Goal: Find specific page/section: Find specific page/section

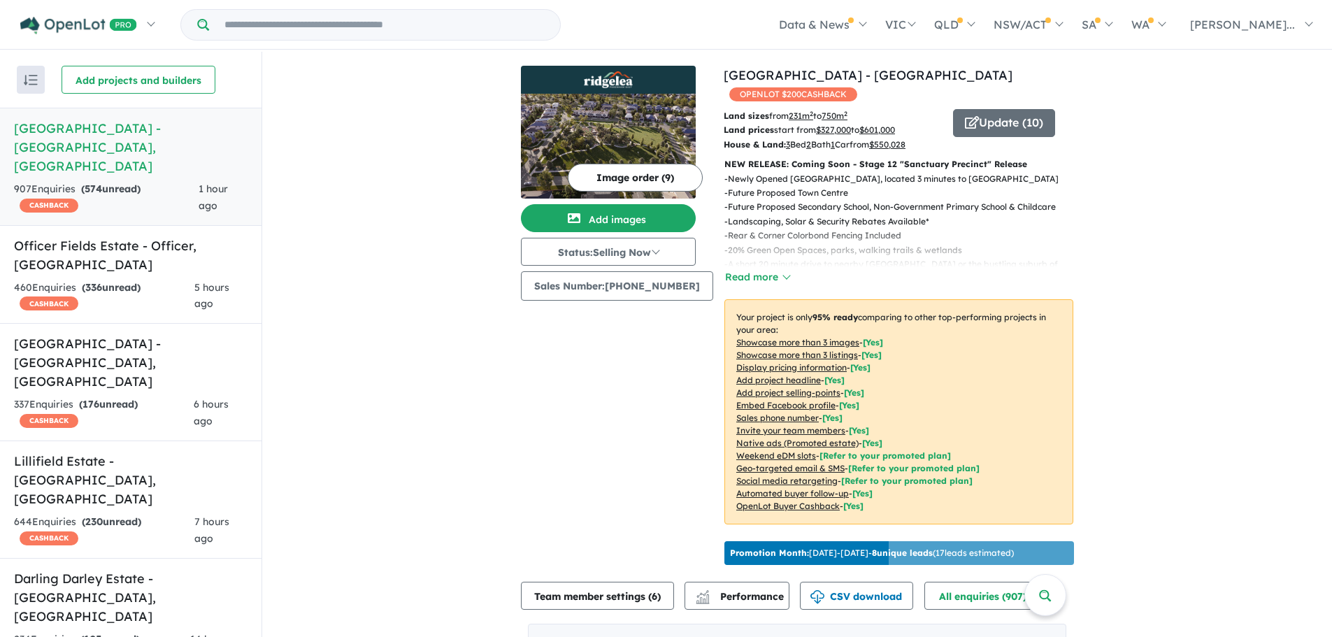
click at [157, 397] on div "337 Enquir ies ( 176 unread) CASHBACK" at bounding box center [104, 414] width 180 height 34
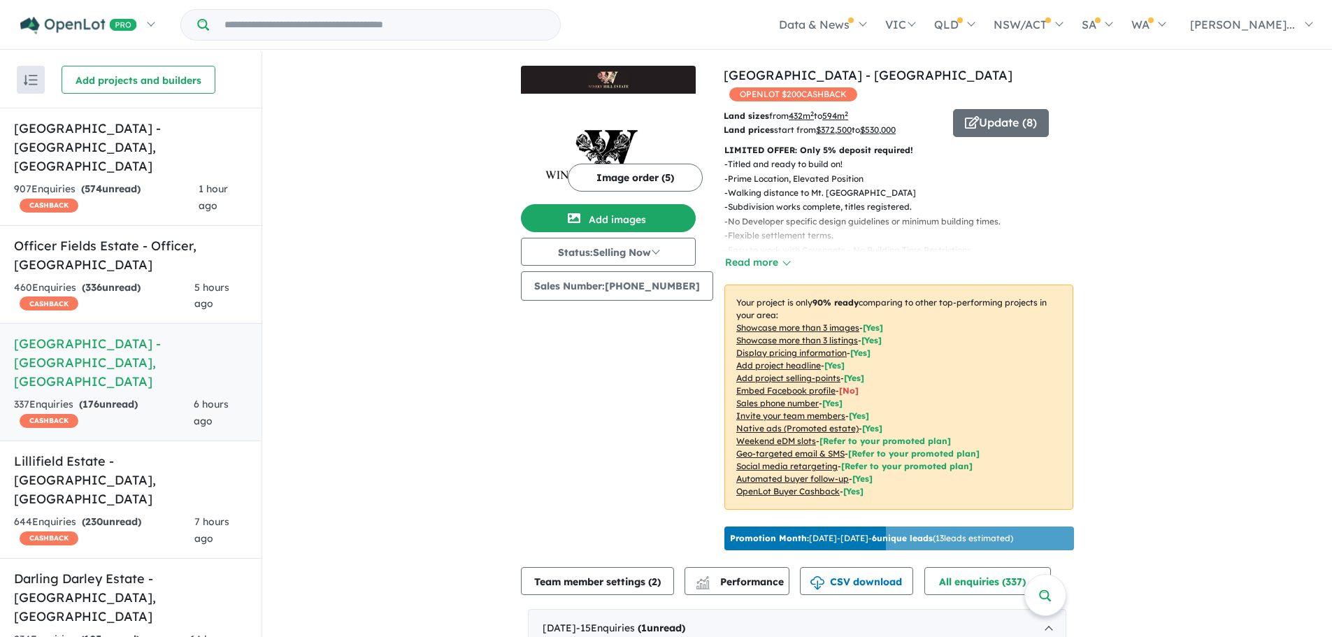
click at [151, 334] on h5 "[GEOGRAPHIC_DATA] - [GEOGRAPHIC_DATA] , [GEOGRAPHIC_DATA]" at bounding box center [131, 362] width 234 height 57
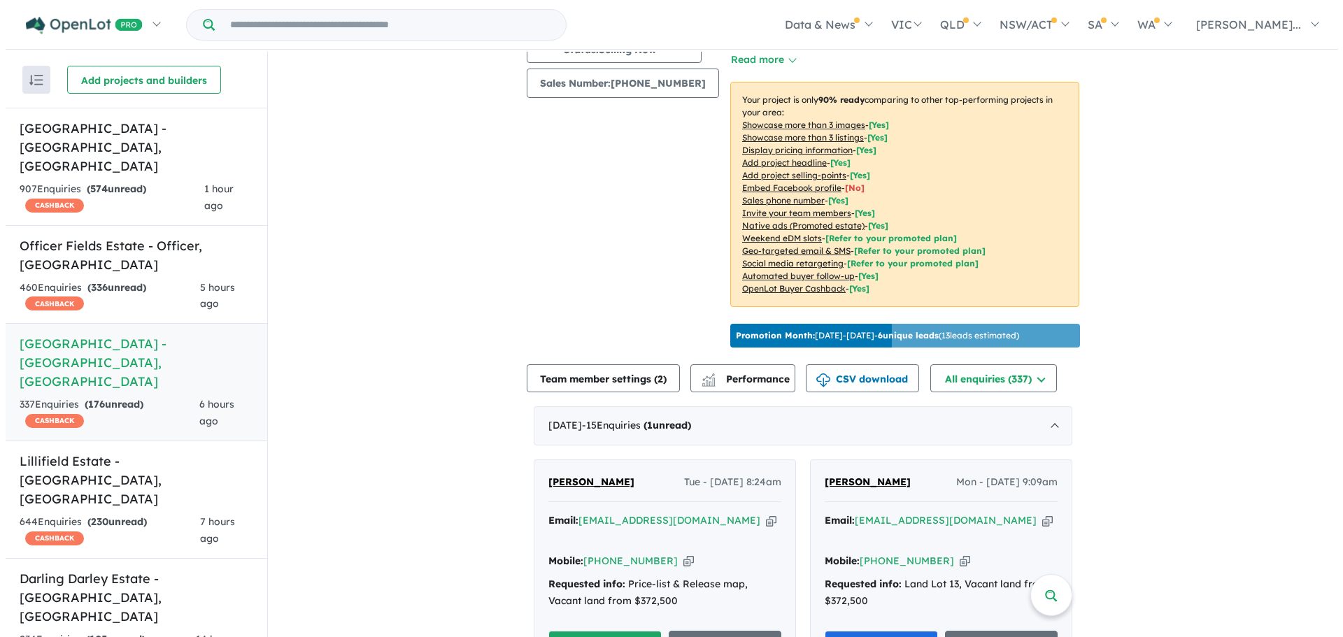
scroll to position [280, 0]
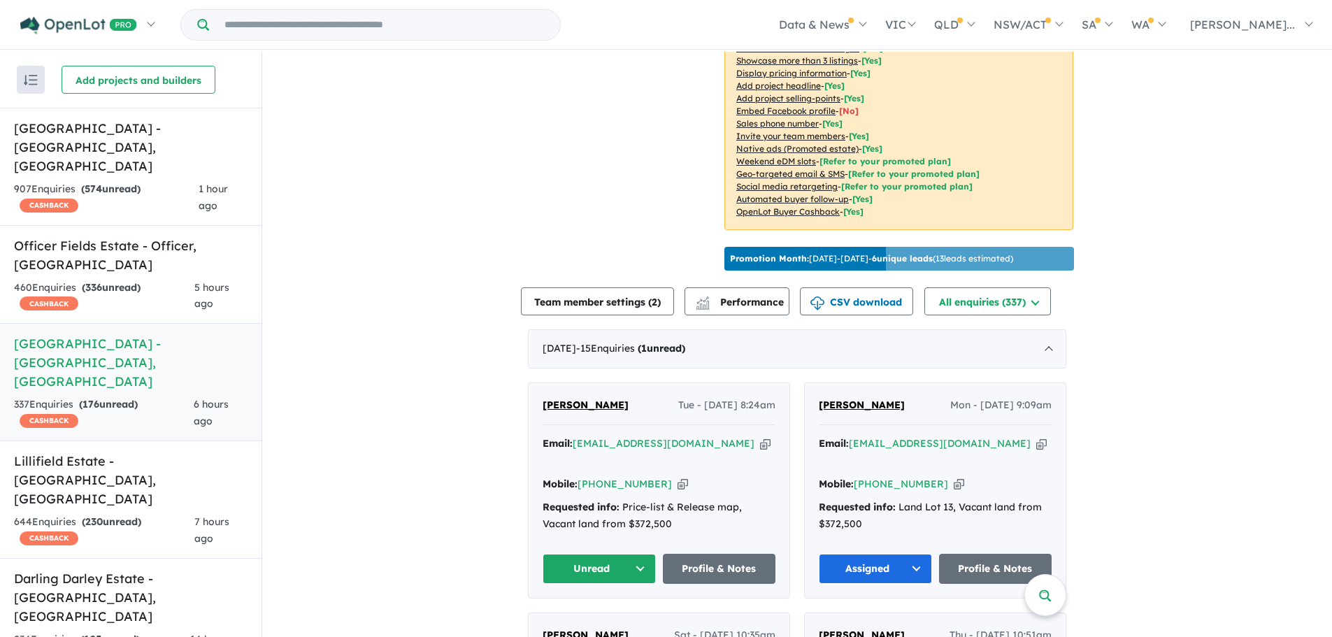
click at [589, 287] on button "Team member settings ( 2 )" at bounding box center [597, 301] width 153 height 28
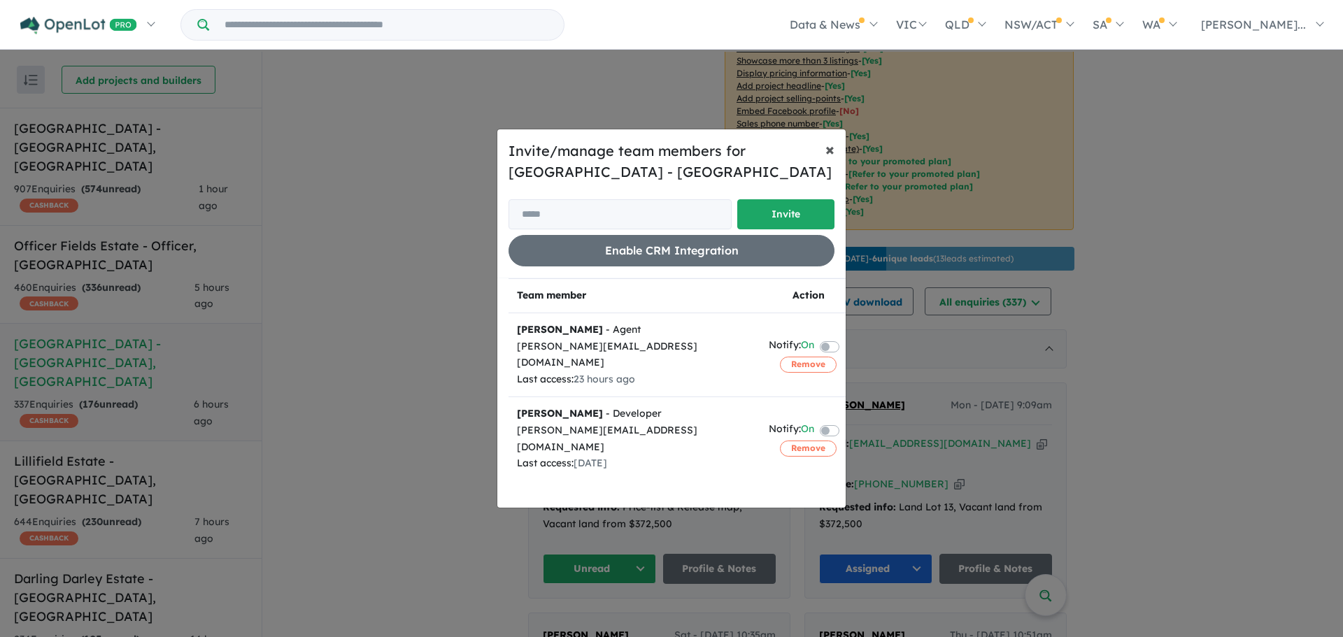
click at [832, 153] on span "×" at bounding box center [829, 148] width 9 height 21
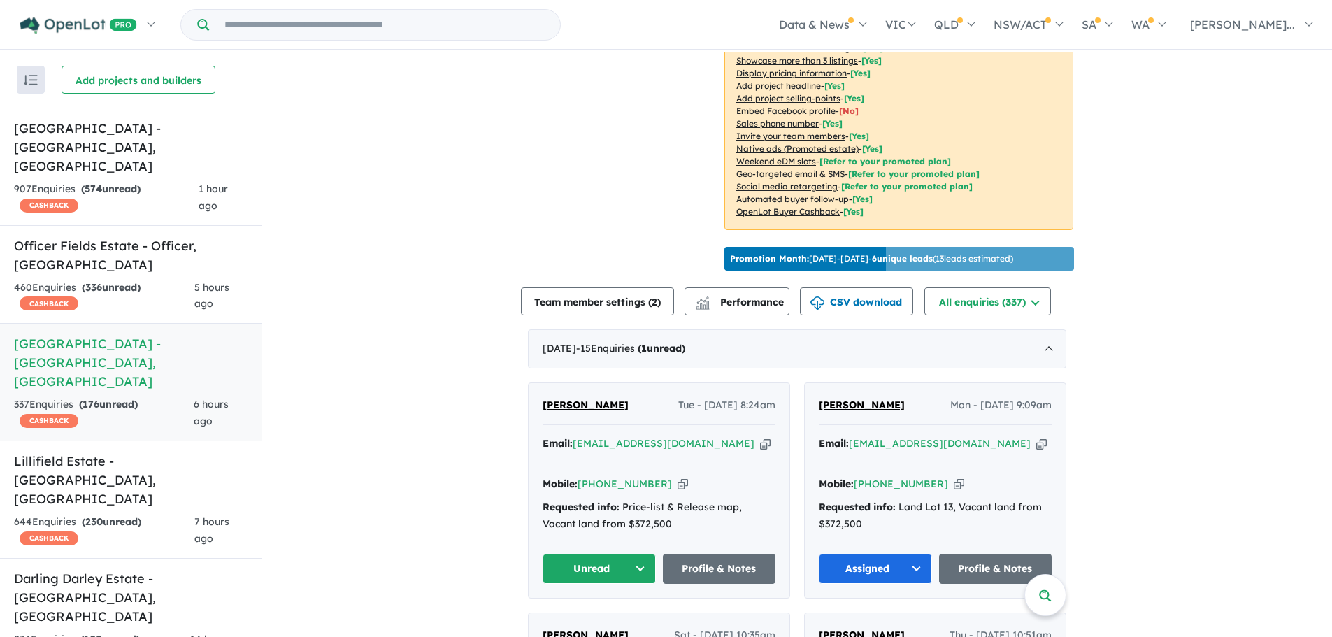
click at [729, 299] on span "Performance" at bounding box center [741, 302] width 86 height 13
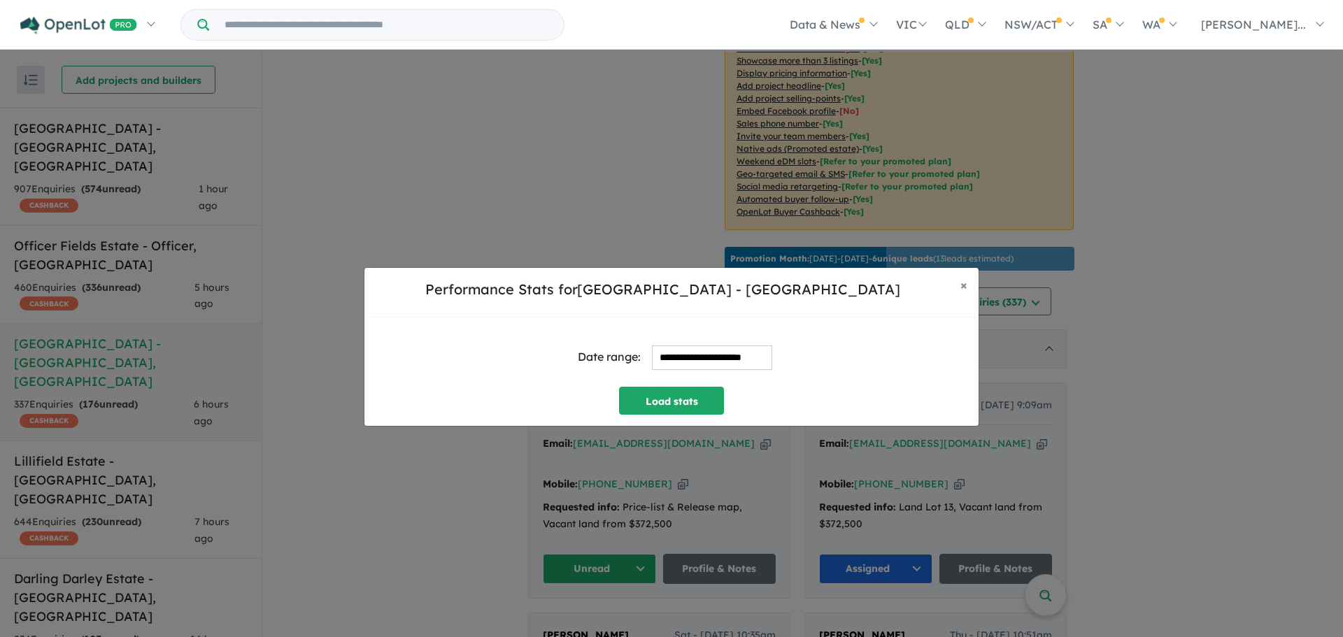
click at [688, 394] on button "Load stats" at bounding box center [671, 401] width 105 height 28
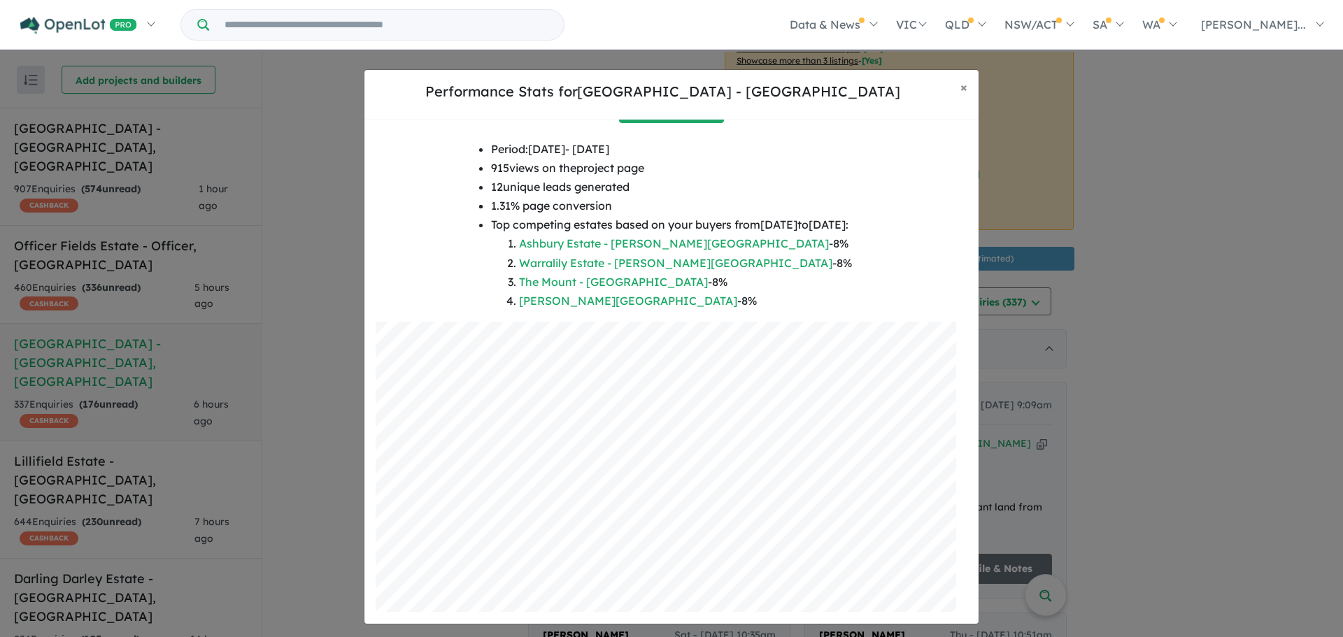
scroll to position [0, 0]
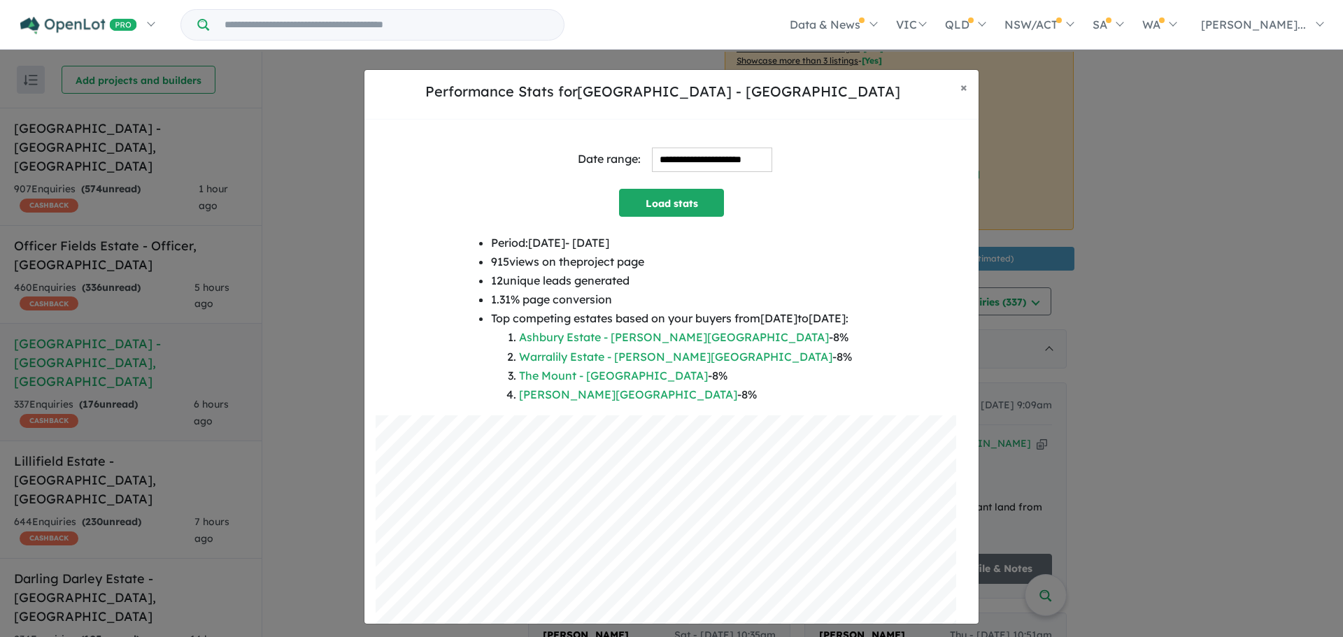
click at [680, 209] on button "Load stats" at bounding box center [671, 203] width 105 height 28
click at [693, 163] on input "**********" at bounding box center [712, 160] width 120 height 24
click at [929, 153] on div "**********" at bounding box center [672, 160] width 592 height 58
click at [968, 85] on button "× Close" at bounding box center [963, 87] width 29 height 35
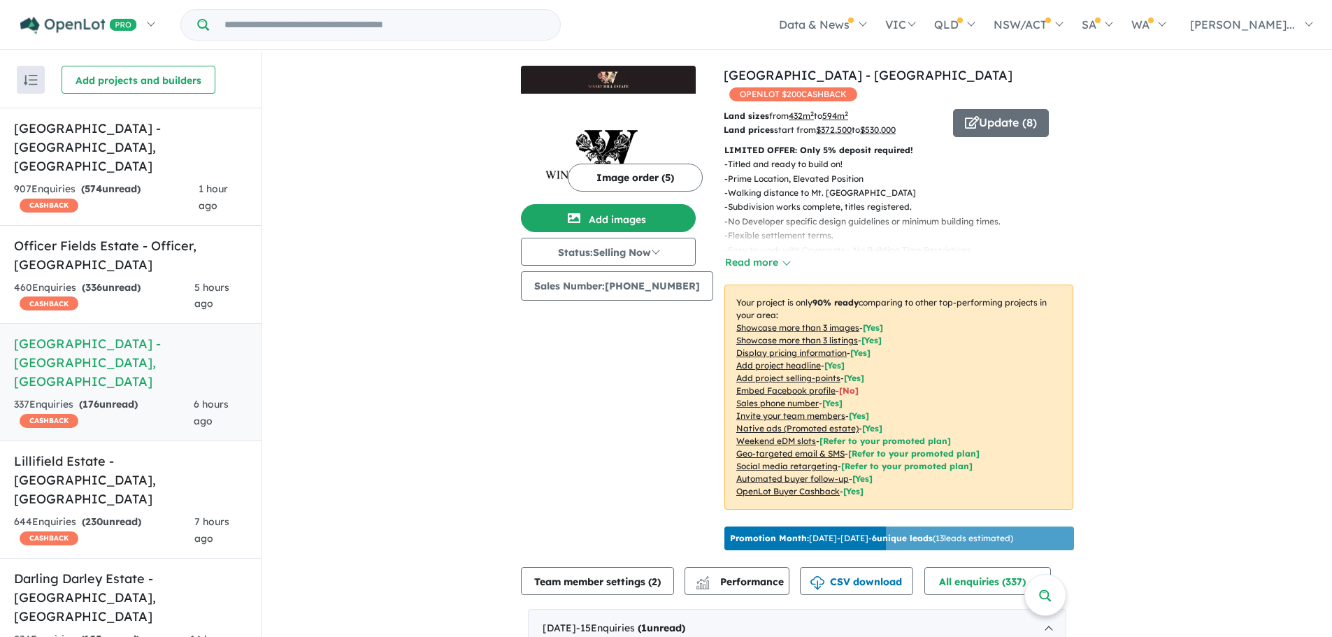
click at [618, 122] on img at bounding box center [608, 146] width 175 height 105
click at [749, 576] on span "Performance" at bounding box center [741, 582] width 86 height 13
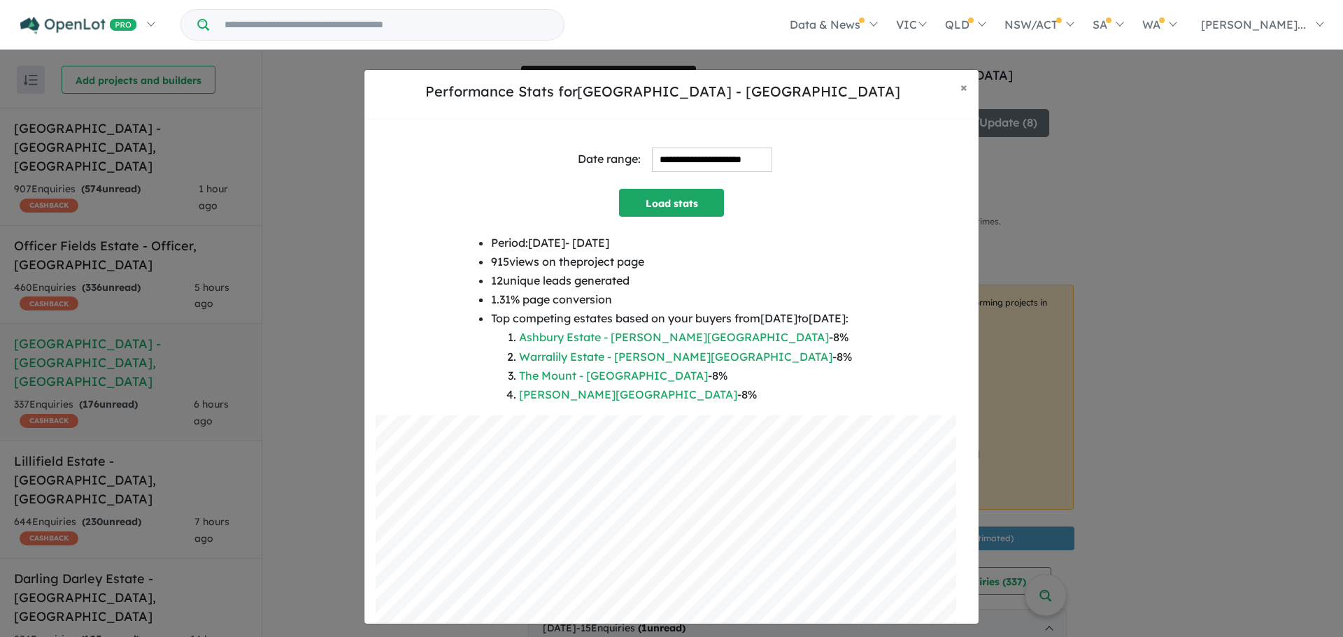
click at [553, 389] on link "[PERSON_NAME][GEOGRAPHIC_DATA]" at bounding box center [628, 394] width 218 height 14
click at [960, 87] on span "×" at bounding box center [963, 87] width 7 height 16
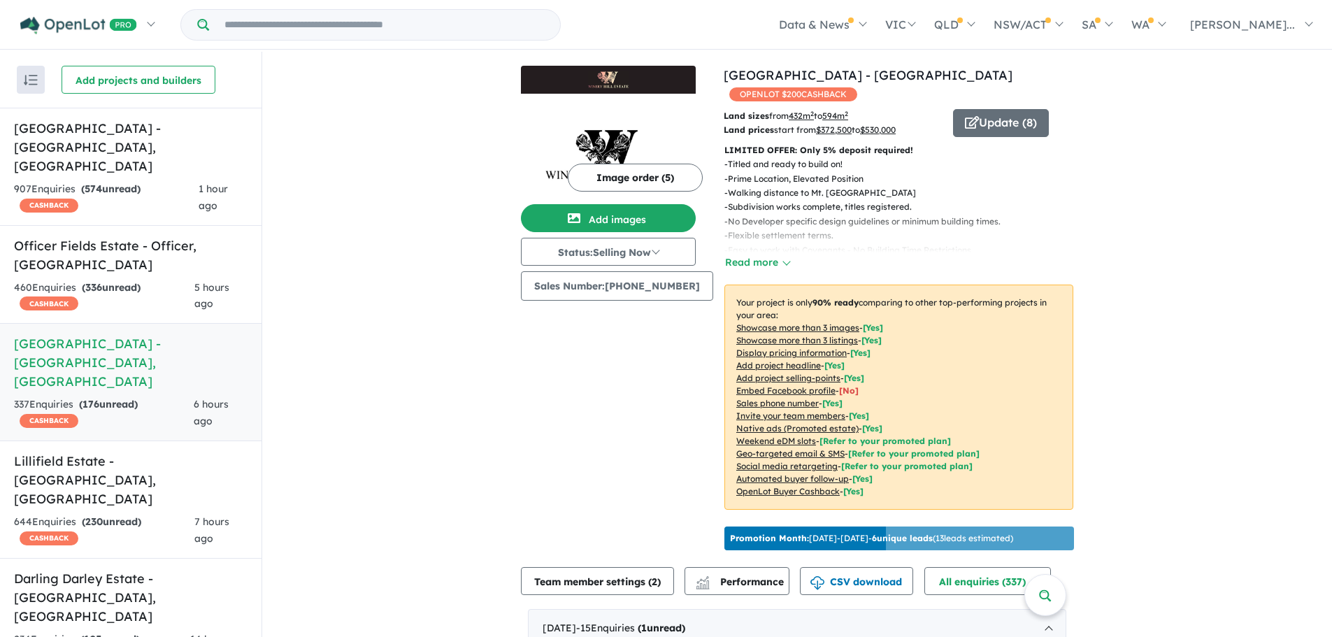
click at [263, 27] on input "Try estate name, suburb, builder or developer" at bounding box center [385, 25] width 346 height 30
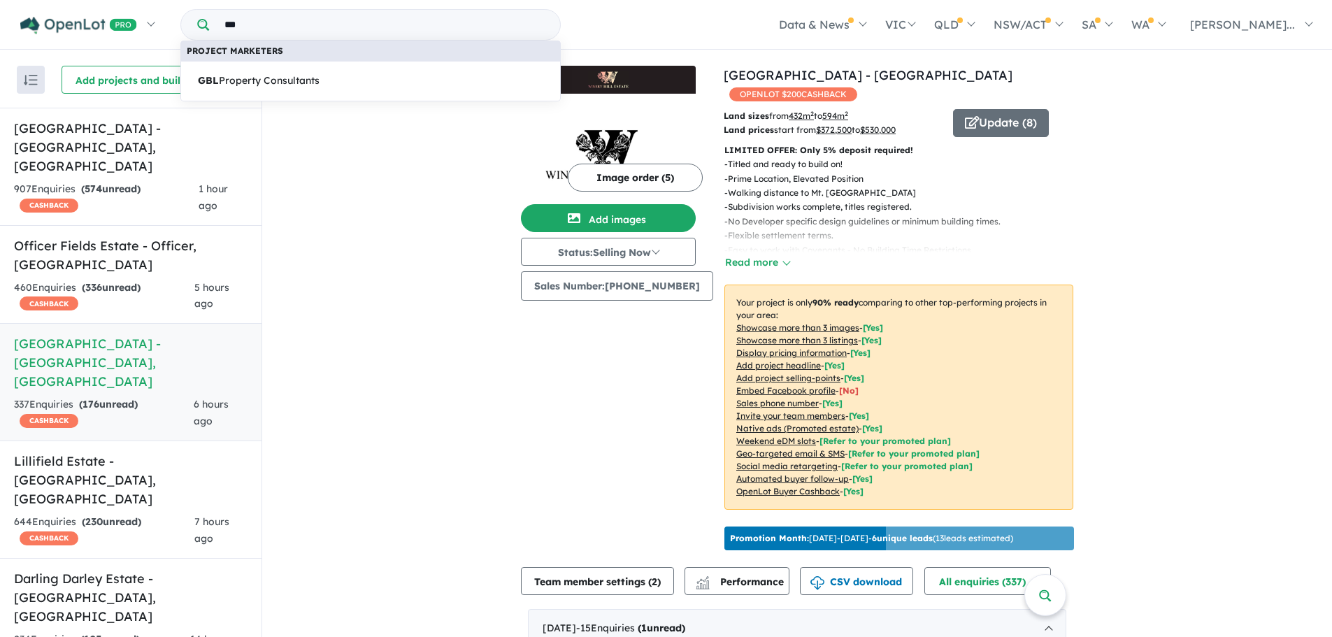
type input "***"
click at [280, 78] on span "GBL Property Consultants" at bounding box center [259, 81] width 122 height 17
